Goal: Information Seeking & Learning: Learn about a topic

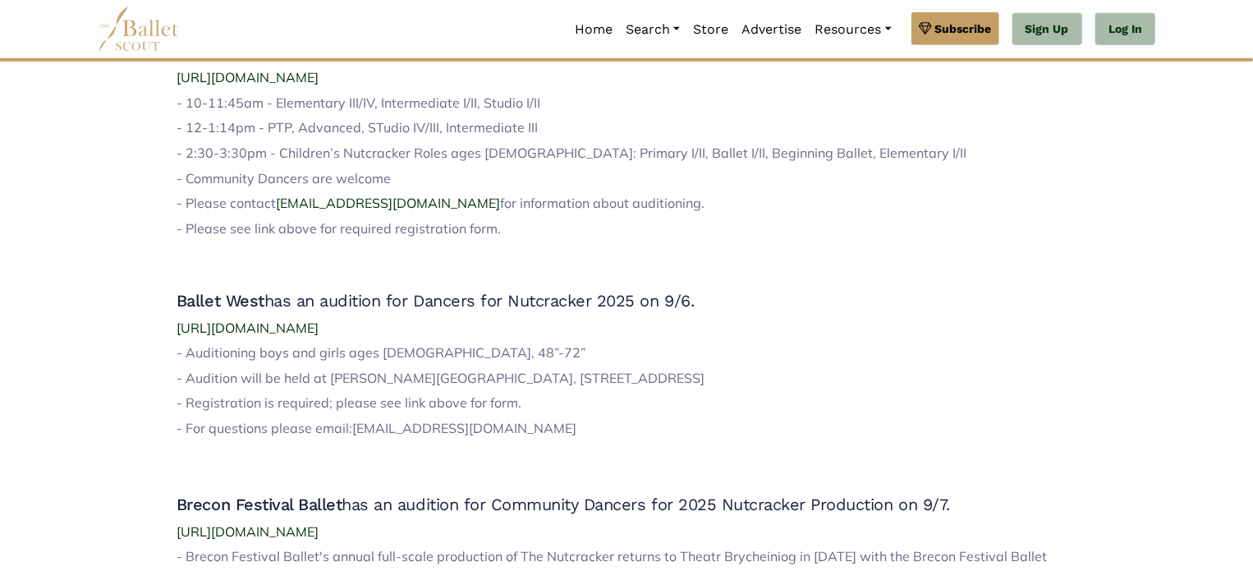
scroll to position [985, 0]
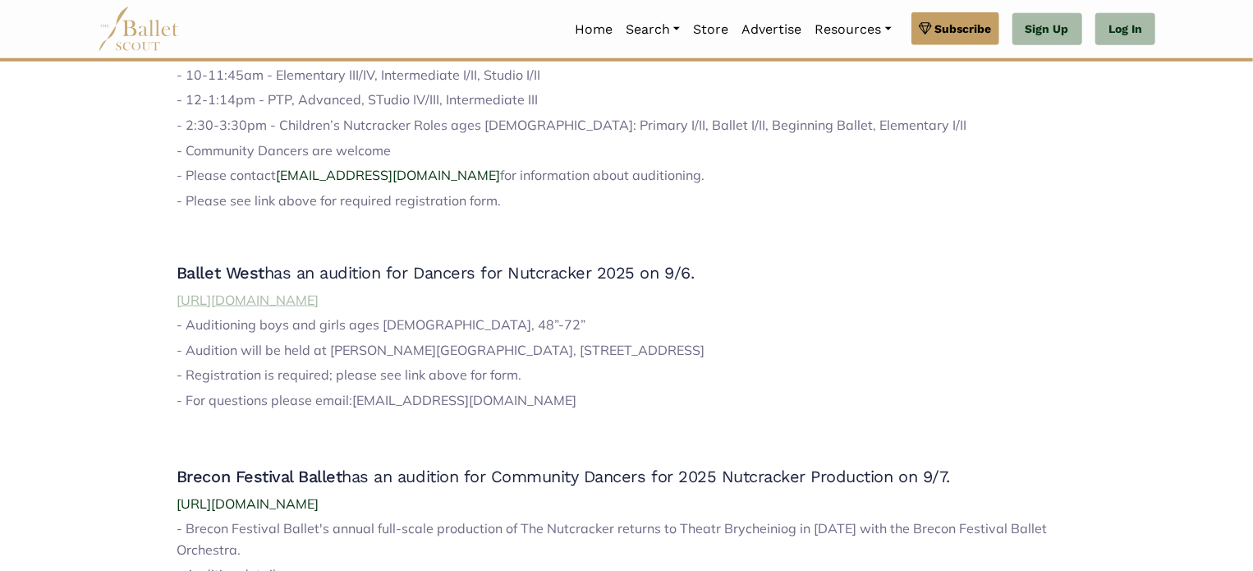
click at [319, 300] on span "[URL][DOMAIN_NAME]" at bounding box center [247, 299] width 142 height 16
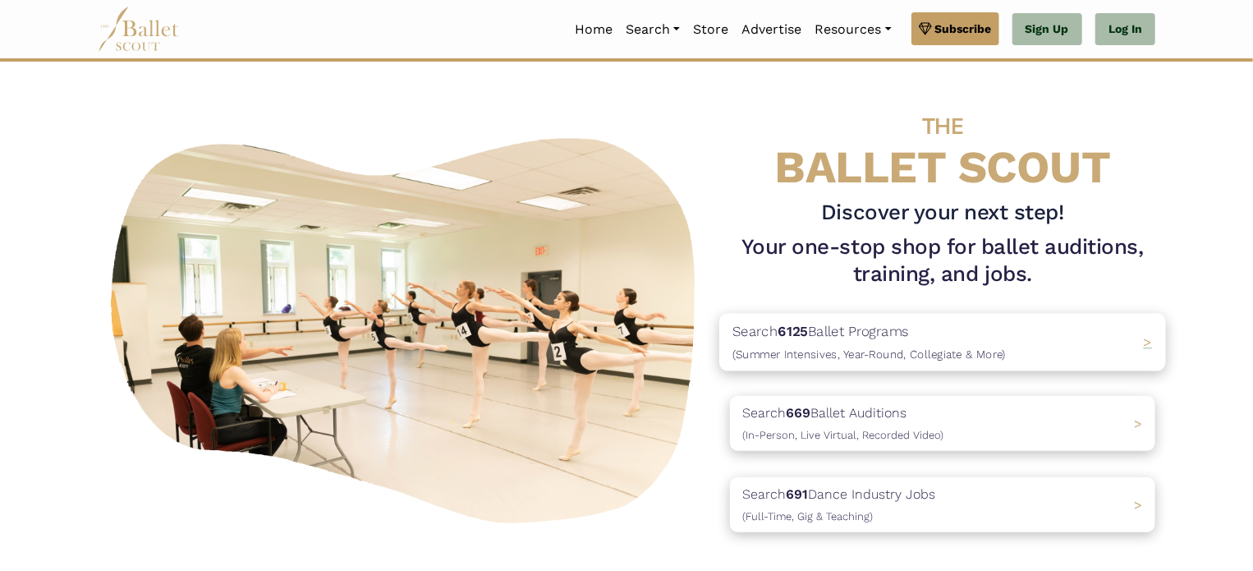
click at [906, 338] on p "Search 6125 Ballet Programs (Summer Intensives, Year-Round, Collegiate & More)" at bounding box center [868, 342] width 273 height 44
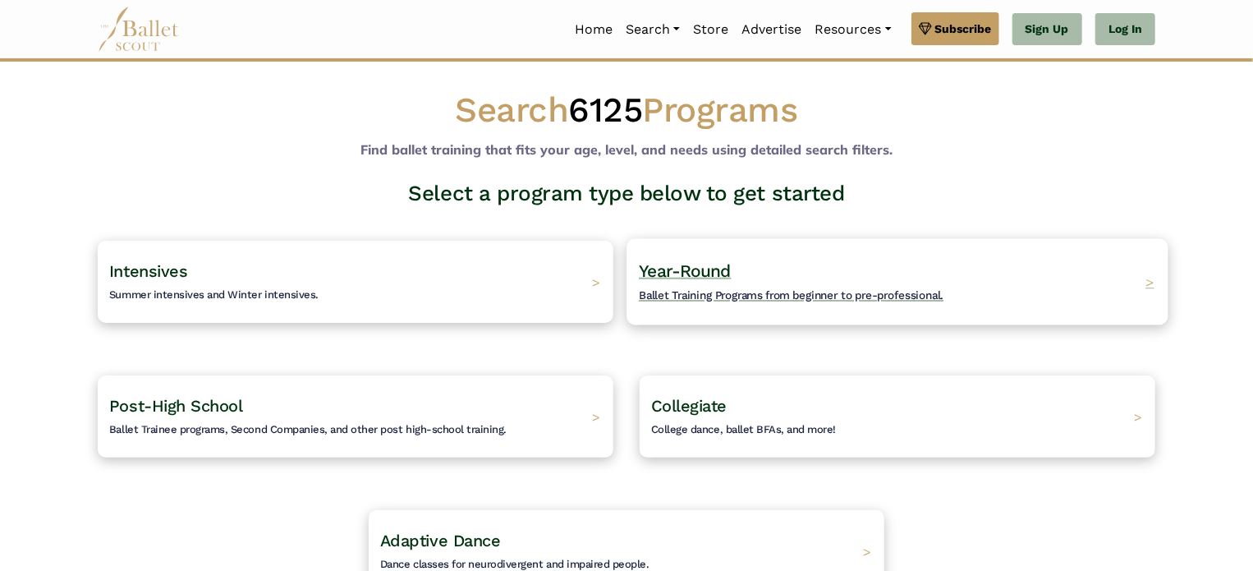
click at [725, 275] on span "Year-Round" at bounding box center [685, 270] width 93 height 21
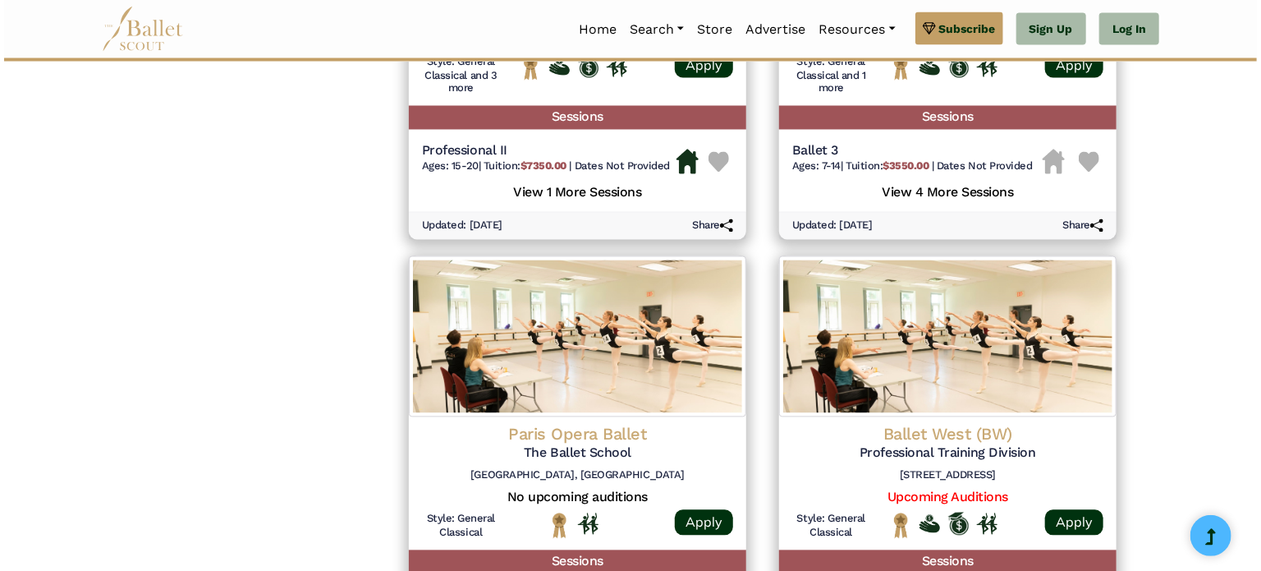
scroll to position [1642, 0]
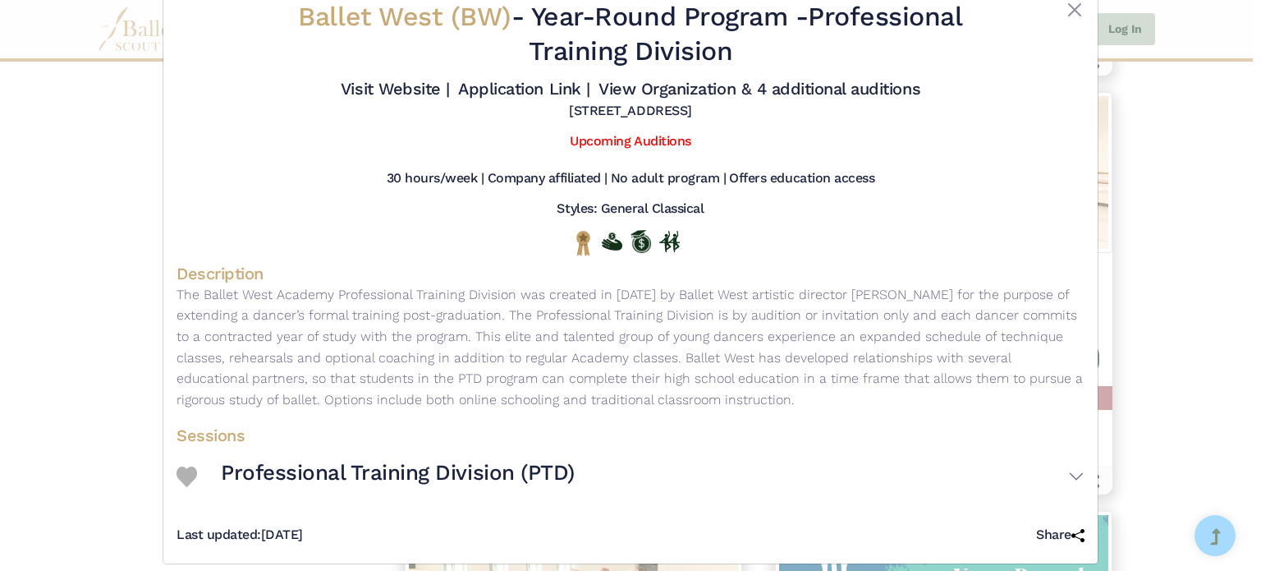
scroll to position [0, 0]
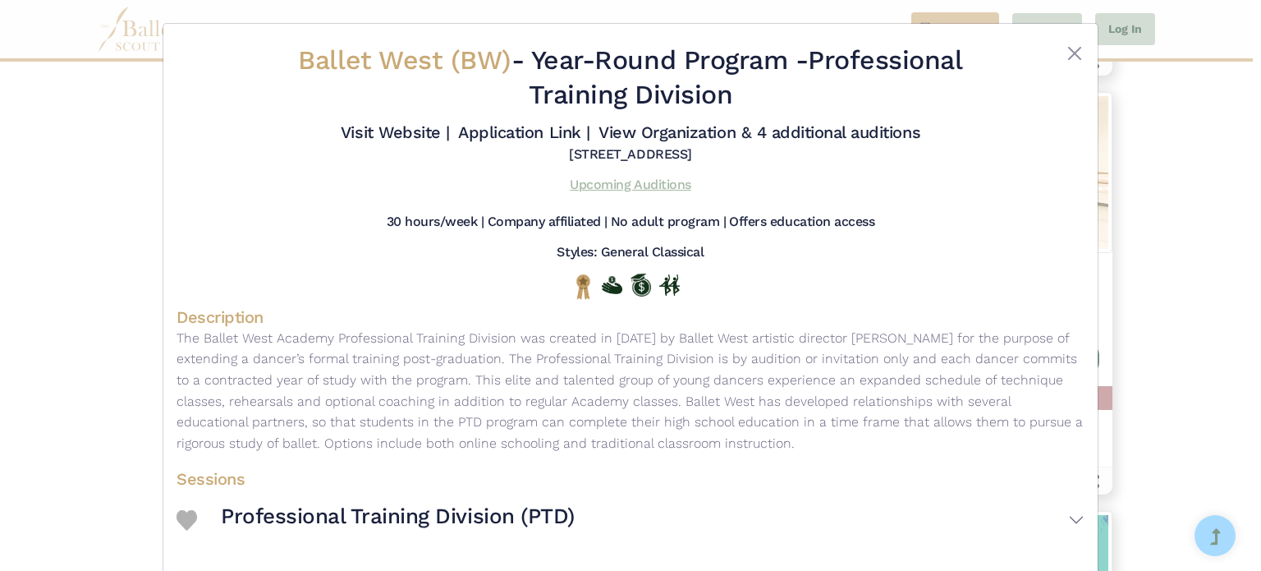
click at [662, 183] on link "Upcoming Auditions" at bounding box center [630, 184] width 121 height 16
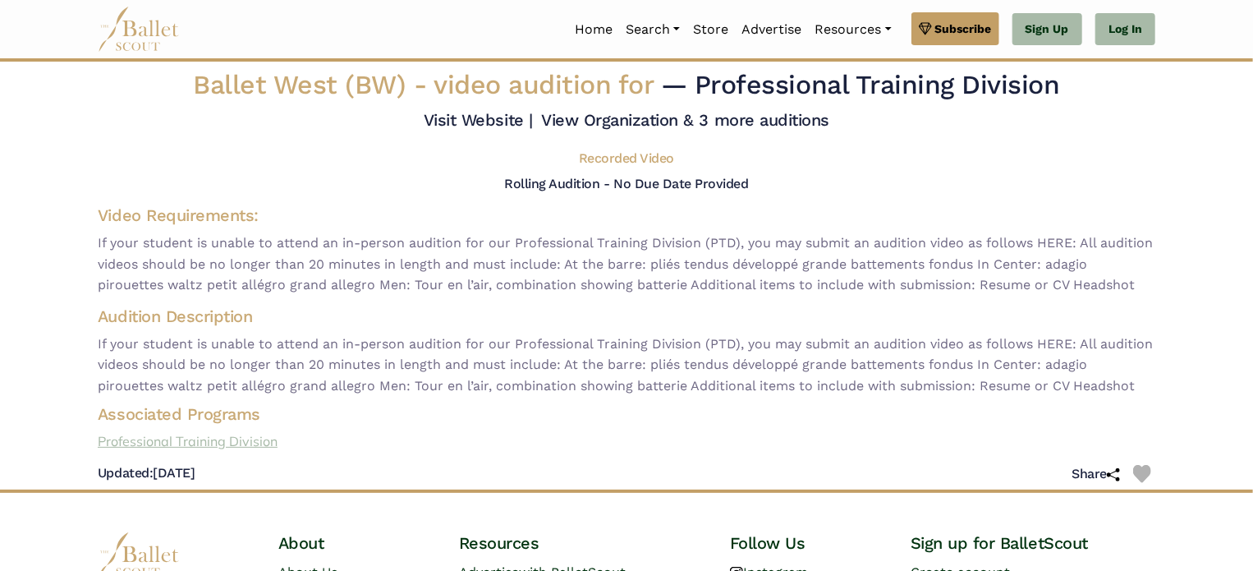
click at [201, 442] on link "Professional Training Division" at bounding box center [627, 441] width 1084 height 21
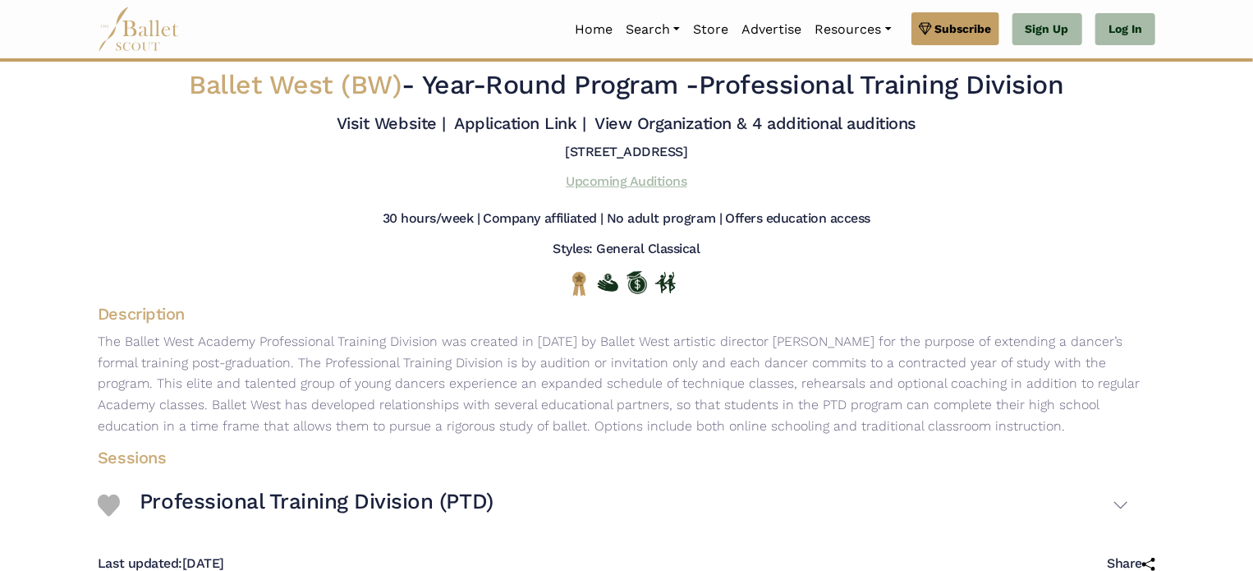
click at [644, 189] on link "Upcoming Auditions" at bounding box center [626, 181] width 121 height 16
